Goal: Transaction & Acquisition: Purchase product/service

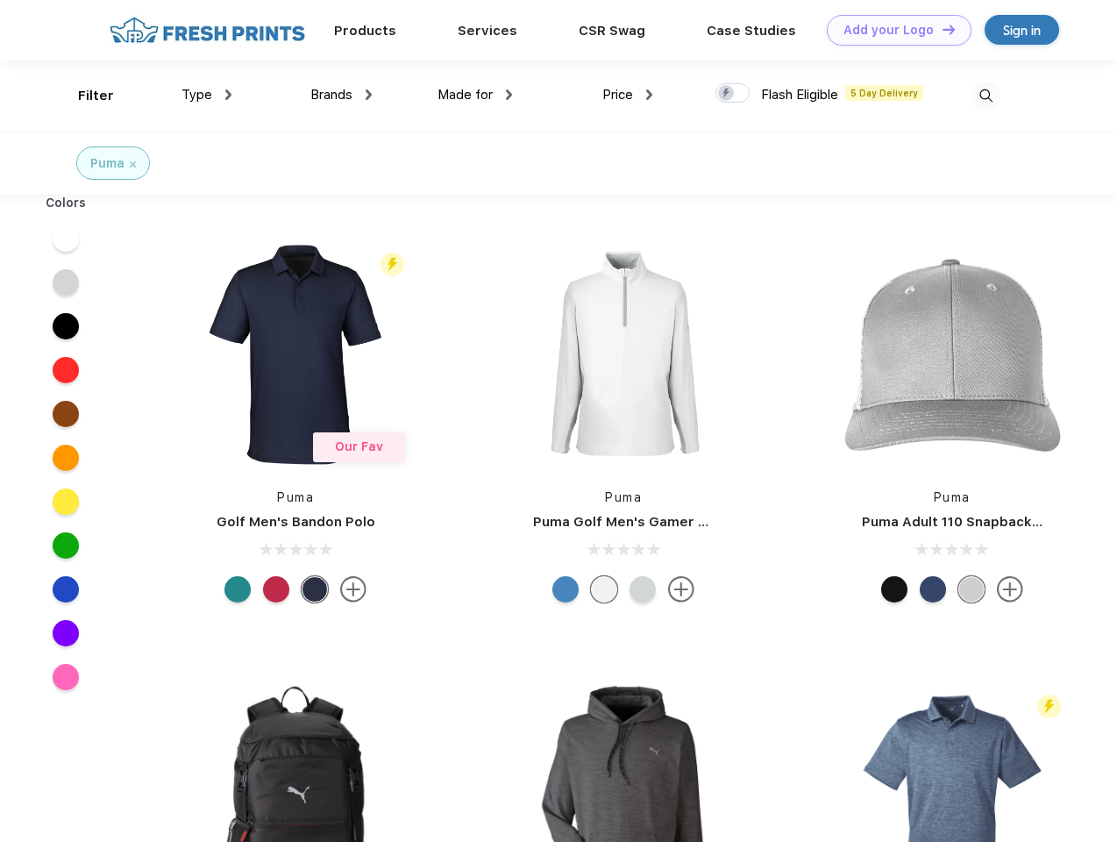
click at [892, 30] on link "Add your Logo Design Tool" at bounding box center [899, 30] width 145 height 31
click at [0, 0] on div "Design Tool" at bounding box center [0, 0] width 0 height 0
click at [941, 29] on link "Add your Logo Design Tool" at bounding box center [899, 30] width 145 height 31
click at [84, 96] on div "Filter" at bounding box center [96, 96] width 36 height 20
click at [207, 95] on span "Type" at bounding box center [196, 95] width 31 height 16
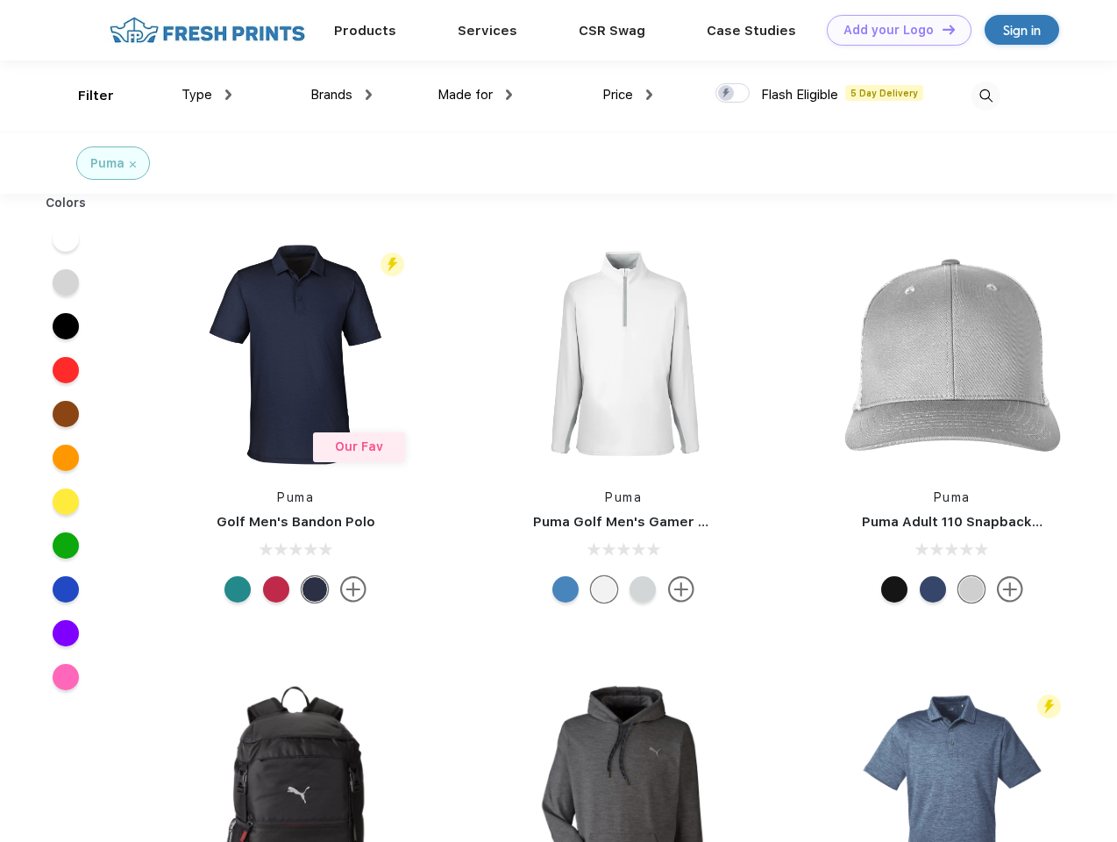
click at [341, 95] on span "Brands" at bounding box center [331, 95] width 42 height 16
click at [475, 95] on span "Made for" at bounding box center [464, 95] width 55 height 16
click at [628, 95] on span "Price" at bounding box center [617, 95] width 31 height 16
click at [733, 94] on div at bounding box center [732, 92] width 34 height 19
click at [727, 94] on input "checkbox" at bounding box center [720, 87] width 11 height 11
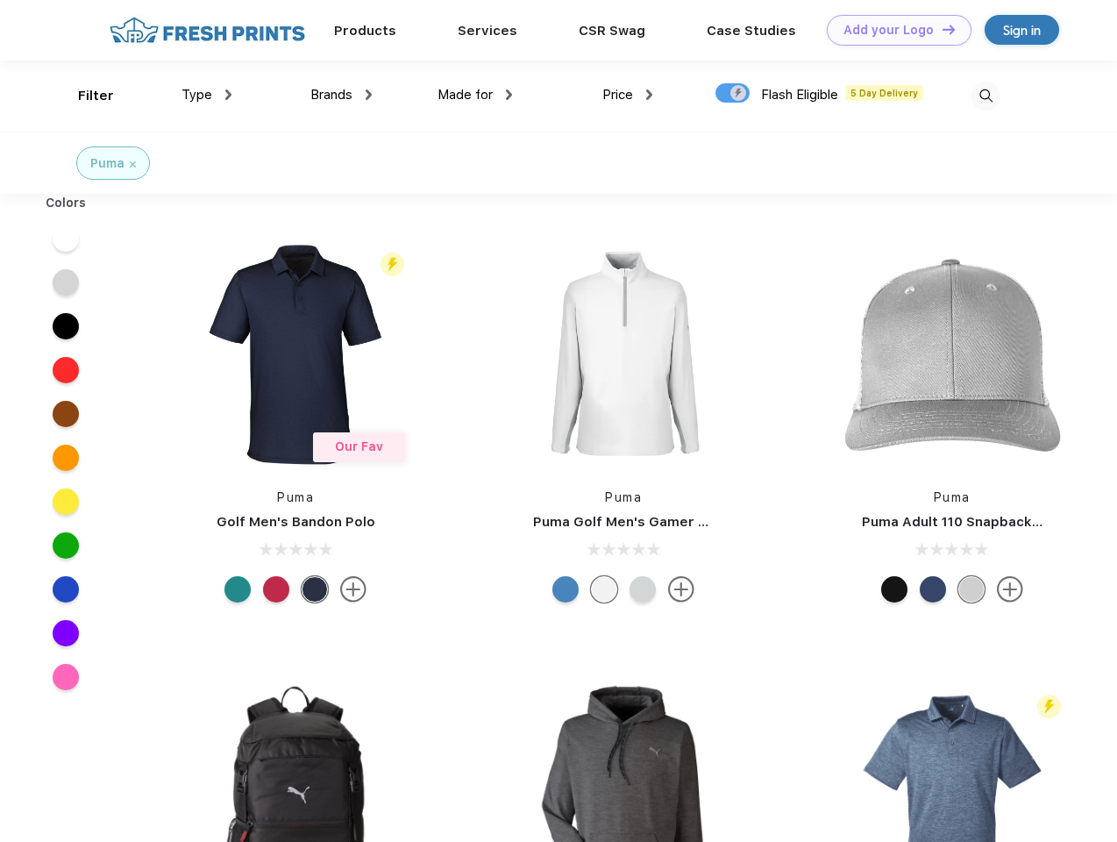
click at [985, 96] on img at bounding box center [985, 96] width 29 height 29
